Goal: Navigation & Orientation: Find specific page/section

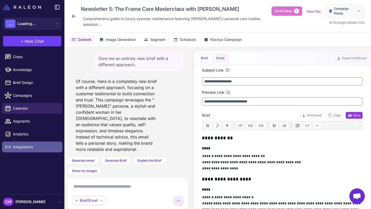
scroll to position [54, 0]
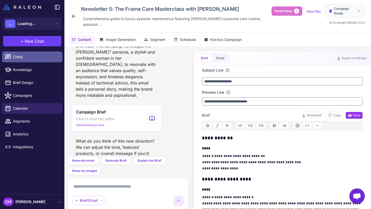
click at [18, 56] on span "Chats" at bounding box center [35, 57] width 45 height 6
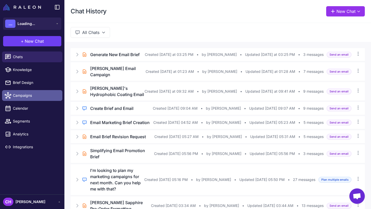
click at [26, 99] on link "Campaigns" at bounding box center [32, 95] width 60 height 11
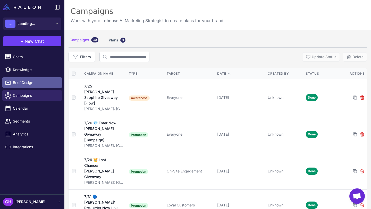
click at [19, 84] on span "Brief Design" at bounding box center [35, 83] width 45 height 6
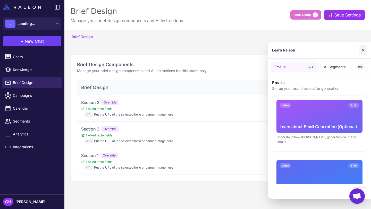
click at [363, 51] on button "✕" at bounding box center [363, 50] width 7 height 10
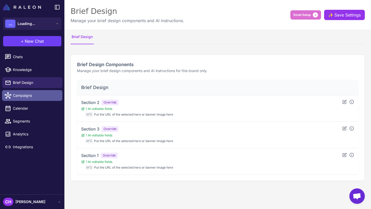
click at [13, 96] on div at bounding box center [9, 95] width 7 height 7
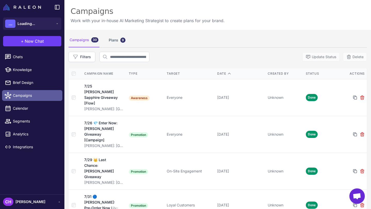
click at [13, 97] on span "Campaigns" at bounding box center [35, 96] width 45 height 6
click at [109, 39] on div "Plans 9" at bounding box center [117, 40] width 19 height 14
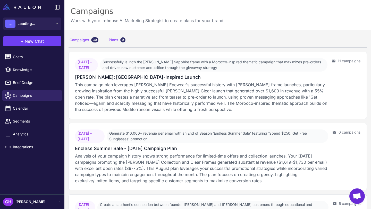
click at [76, 38] on div "Campaigns 30" at bounding box center [84, 40] width 31 height 14
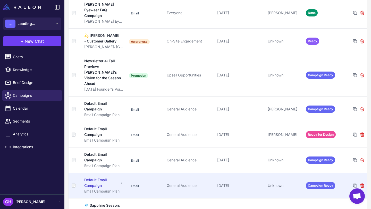
scroll to position [770, 0]
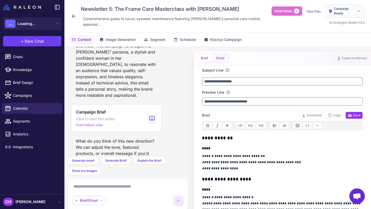
click at [221, 54] on button "Email" at bounding box center [220, 58] width 16 height 8
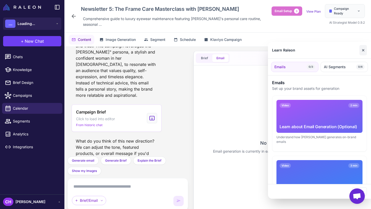
click at [362, 50] on button "✕" at bounding box center [363, 50] width 7 height 10
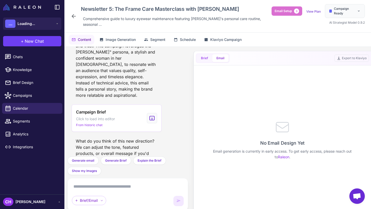
click at [205, 55] on button "Brief" at bounding box center [204, 58] width 15 height 8
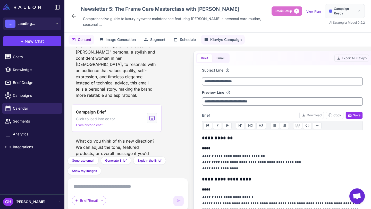
click at [220, 35] on button "Klaviyo Campaign" at bounding box center [223, 40] width 44 height 10
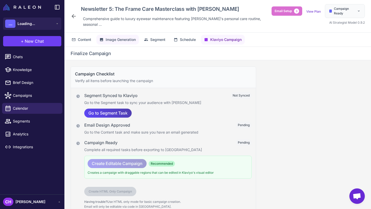
click at [127, 37] on span "Image Generation" at bounding box center [121, 40] width 30 height 6
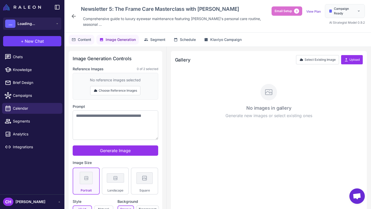
click at [78, 37] on span "Content" at bounding box center [84, 40] width 13 height 6
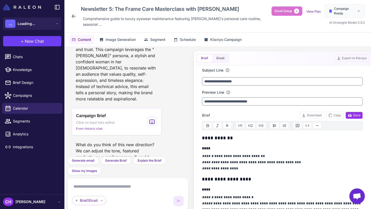
scroll to position [54, 0]
